Goal: Information Seeking & Learning: Learn about a topic

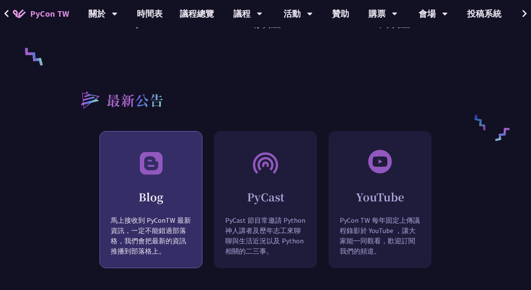
scroll to position [695, 0]
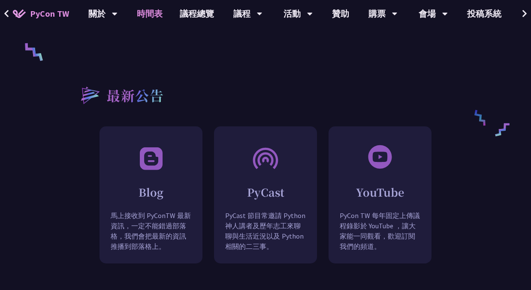
click at [159, 10] on link "時間表" at bounding box center [149, 13] width 43 height 27
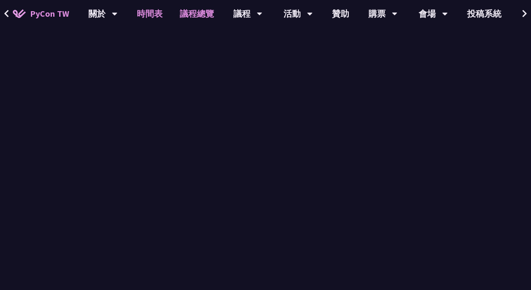
click at [196, 12] on link "議程總覽" at bounding box center [196, 13] width 51 height 27
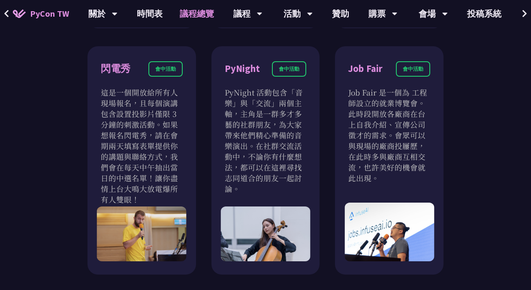
scroll to position [750, 0]
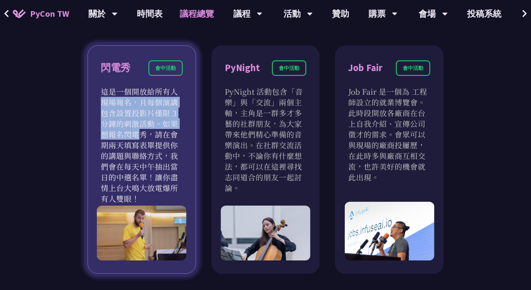
drag, startPoint x: 108, startPoint y: 88, endPoint x: 146, endPoint y: 123, distance: 51.9
click at [146, 124] on p "這是一個開放給所有人現場報名，且每個演講包含設置投影片僅限 3 分鐘的刺激活動。如果想報名閃電秀，請在會期兩天填寫表單提供你的講題與聯絡方式，我們會在每天中午…" at bounding box center [142, 145] width 82 height 118
click at [146, 123] on p "這是一個開放給所有人現場報名，且每個演講包含設置投影片僅限 3 分鐘的刺激活動。如果想報名閃電秀，請在會期兩天填寫表單提供你的講題與聯絡方式，我們會在每天中午…" at bounding box center [142, 145] width 82 height 118
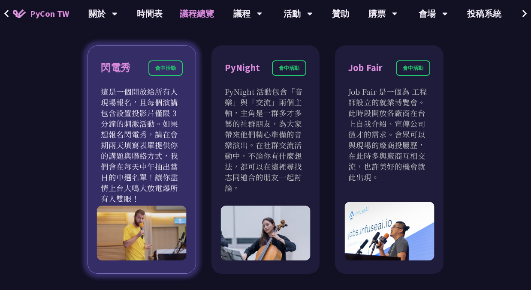
drag, startPoint x: 109, startPoint y: 97, endPoint x: 169, endPoint y: 186, distance: 107.2
click at [169, 186] on p "這是一個開放給所有人現場報名，且每個演講包含設置投影片僅限 3 分鐘的刺激活動。如果想報名閃電秀，請在會期兩天填寫表單提供你的講題與聯絡方式，我們會在每天中午…" at bounding box center [142, 145] width 82 height 118
drag, startPoint x: 107, startPoint y: 180, endPoint x: 120, endPoint y: 196, distance: 20.7
click at [120, 196] on p "這是一個開放給所有人現場報名，且每個演講包含設置投影片僅限 3 分鐘的刺激活動。如果想報名閃電秀，請在會期兩天填寫表單提供你的講題與聯絡方式，我們會在每天中午…" at bounding box center [142, 145] width 82 height 118
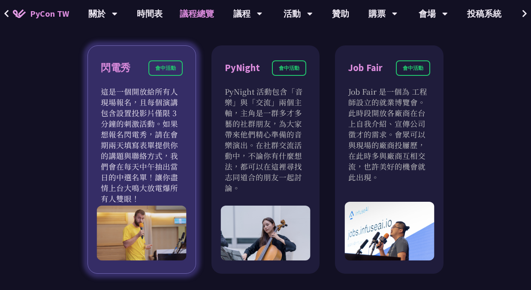
click at [120, 196] on p "這是一個開放給所有人現場報名，且每個演講包含設置投影片僅限 3 分鐘的刺激活動。如果想報名閃電秀，請在會期兩天填寫表單提供你的講題與聯絡方式，我們會在每天中午…" at bounding box center [142, 145] width 82 height 118
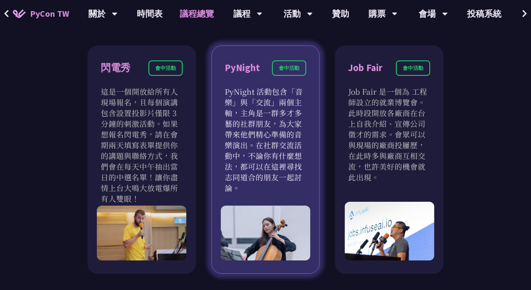
click at [272, 78] on div "PyNight 會中活動" at bounding box center [266, 73] width 82 height 26
click at [290, 68] on div "會中活動" at bounding box center [289, 67] width 34 height 15
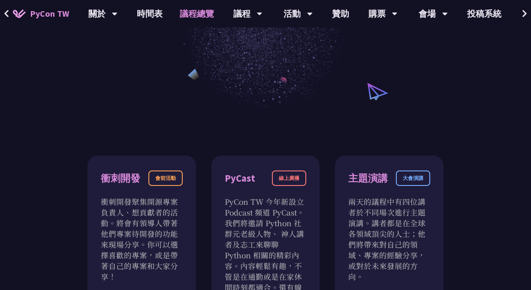
scroll to position [0, 0]
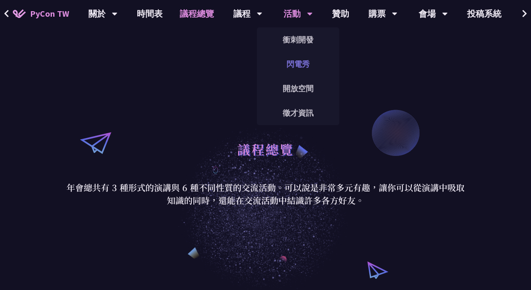
click at [297, 65] on link "閃電秀" at bounding box center [298, 64] width 82 height 20
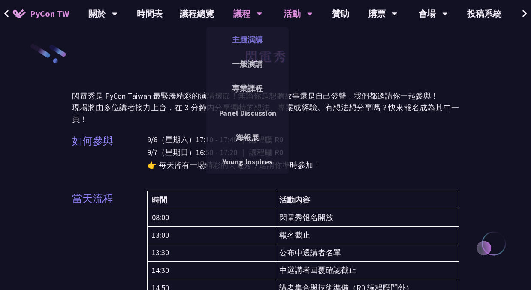
click at [249, 43] on link "主題演講" at bounding box center [247, 40] width 82 height 20
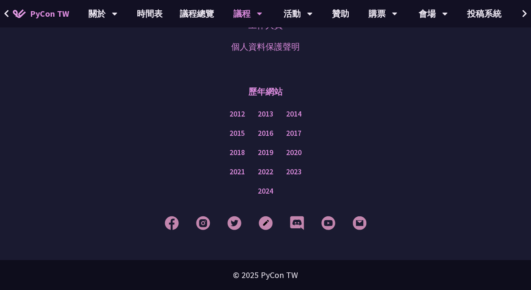
scroll to position [1664, 0]
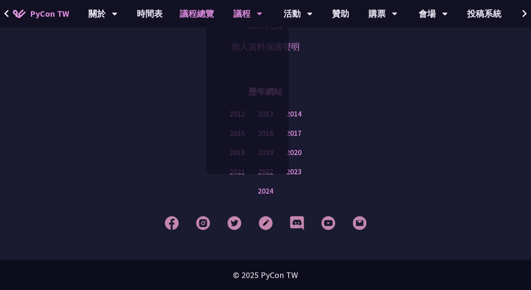
click at [187, 19] on link "議程總覽" at bounding box center [196, 13] width 51 height 27
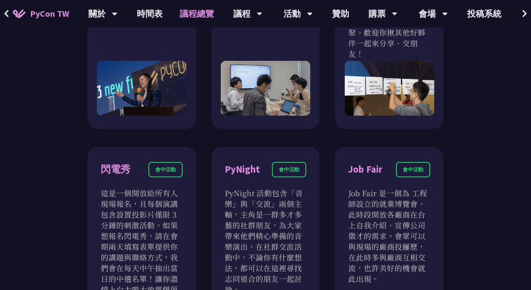
scroll to position [364, 0]
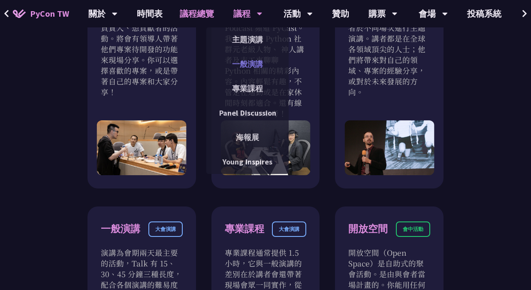
click at [243, 66] on link "一般演講" at bounding box center [247, 64] width 82 height 20
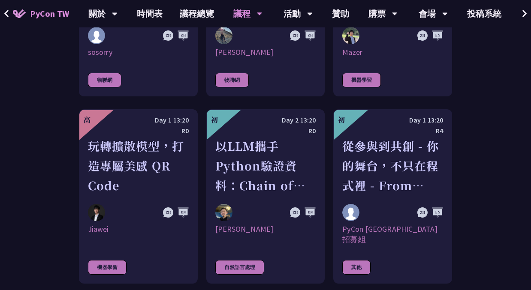
scroll to position [2169, 0]
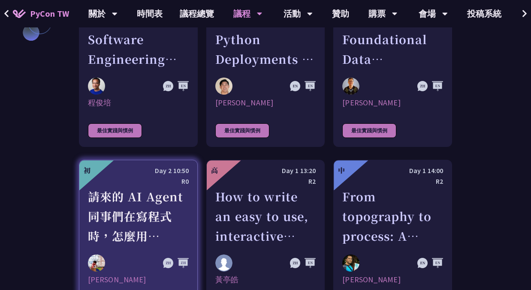
click at [123, 187] on div "請來的 AI Agent 同事們在寫程式時，怎麼用 [MEDICAL_DATA] 去除各種幻想與盲點" at bounding box center [138, 216] width 101 height 59
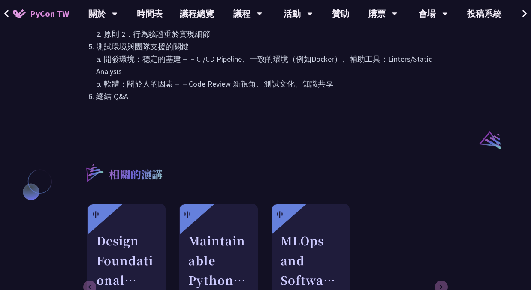
scroll to position [621, 0]
